Goal: Check status: Check status

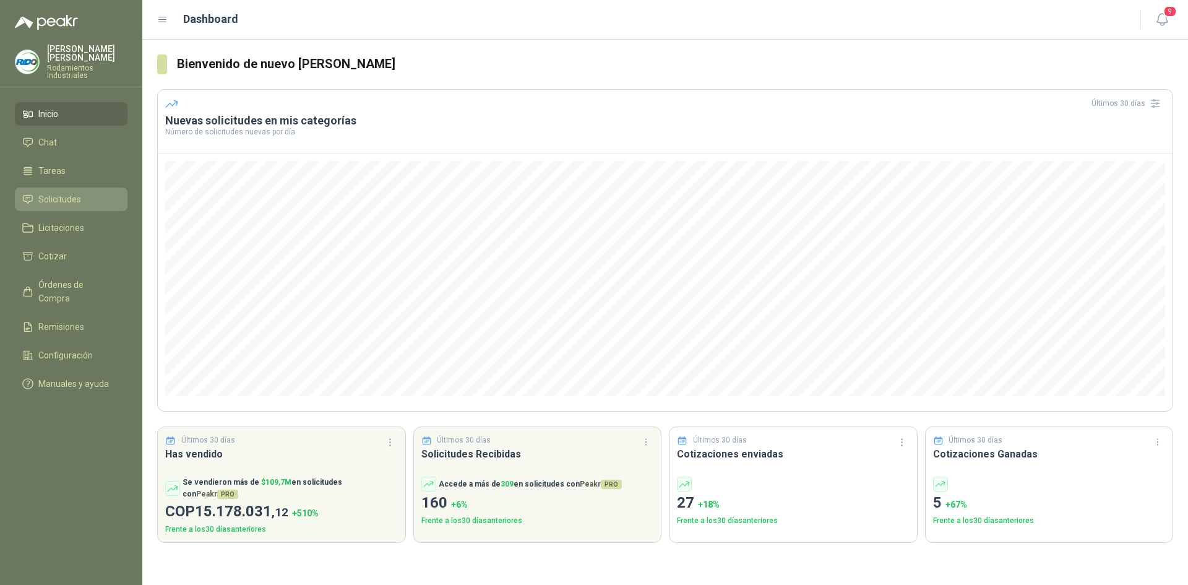
click at [68, 192] on span "Solicitudes" at bounding box center [59, 199] width 43 height 14
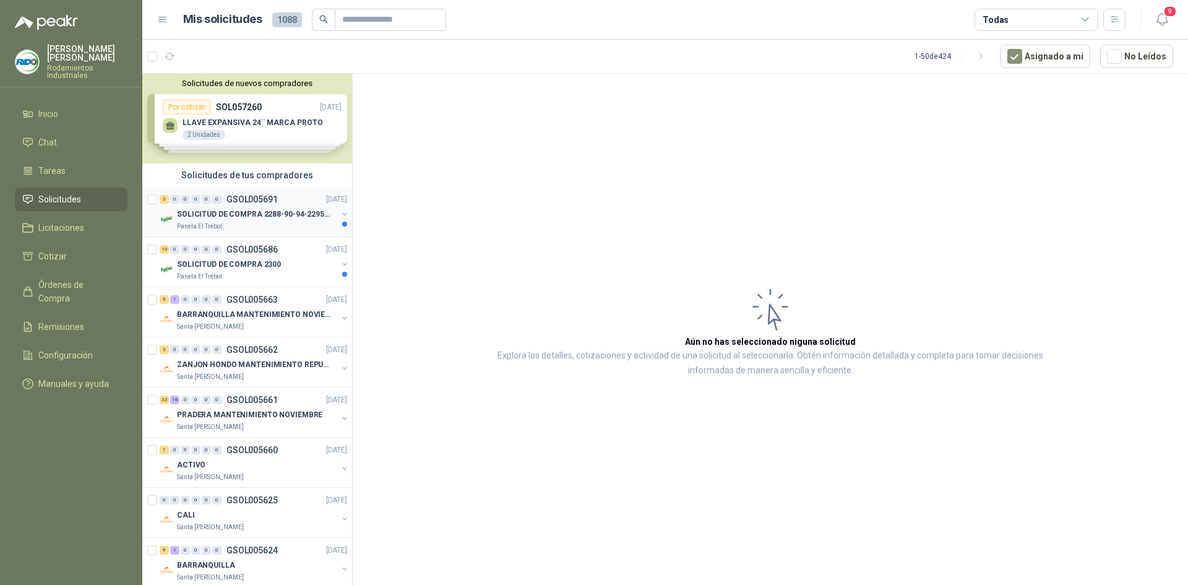
click at [187, 223] on p "Panela El Trébol" at bounding box center [199, 227] width 45 height 10
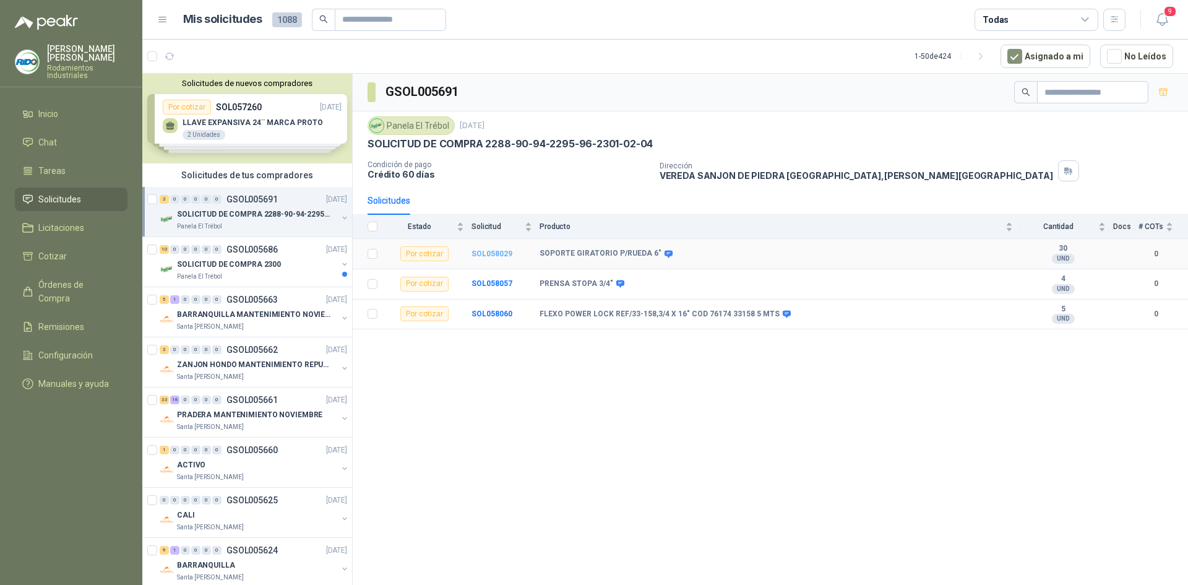
click at [505, 256] on b "SOL058029" at bounding box center [491, 253] width 41 height 9
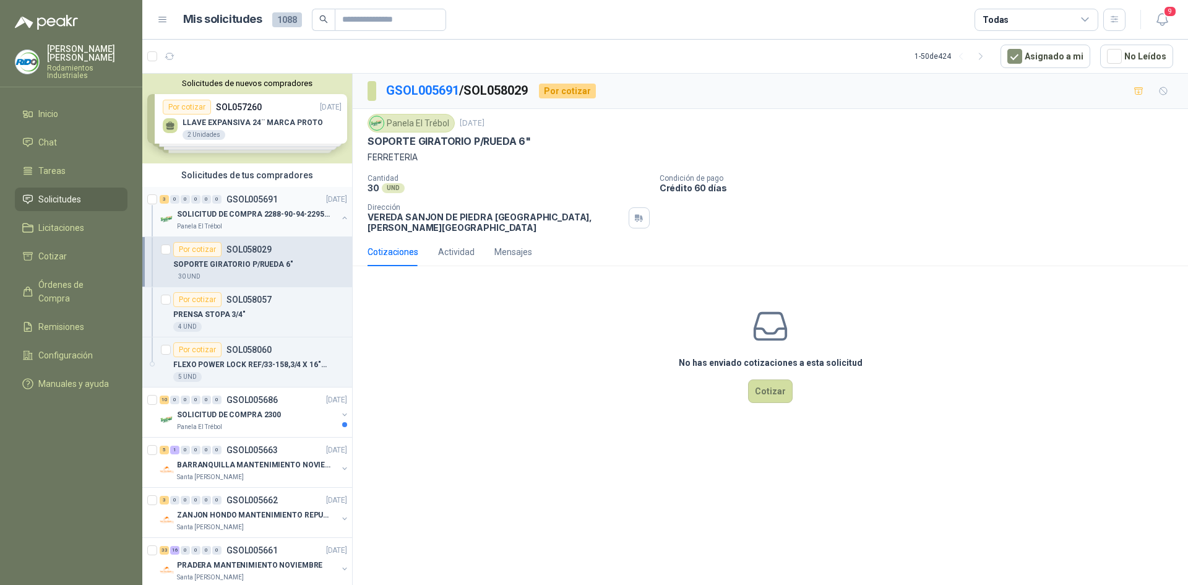
click at [340, 214] on button "button" at bounding box center [345, 218] width 10 height 10
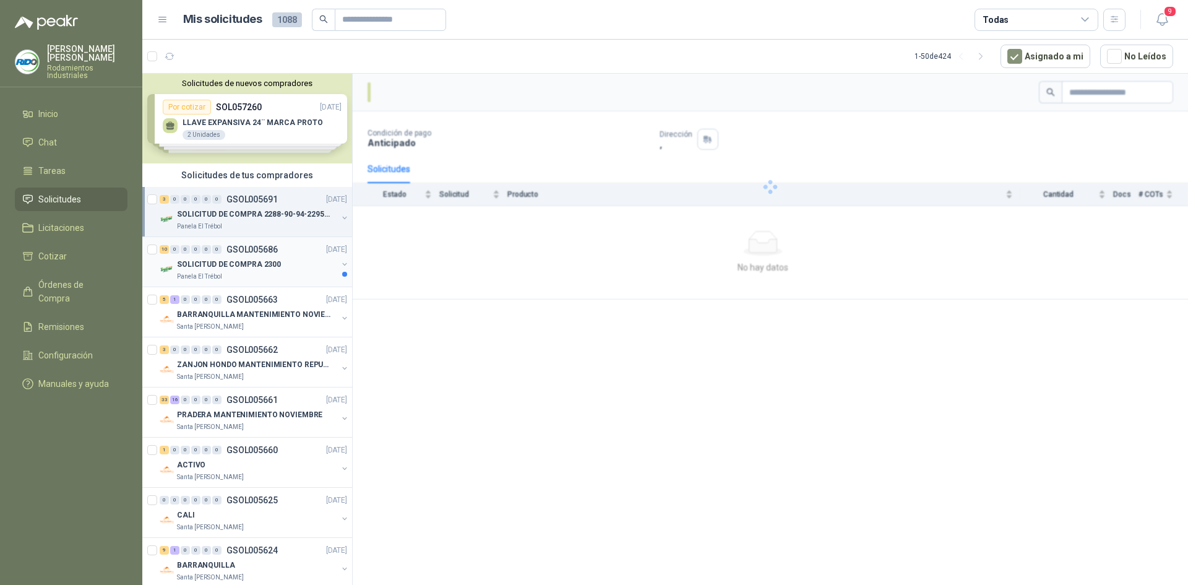
click at [311, 264] on div "SOLICITUD DE COMPRA 2300" at bounding box center [257, 264] width 160 height 15
